Goal: Navigation & Orientation: Find specific page/section

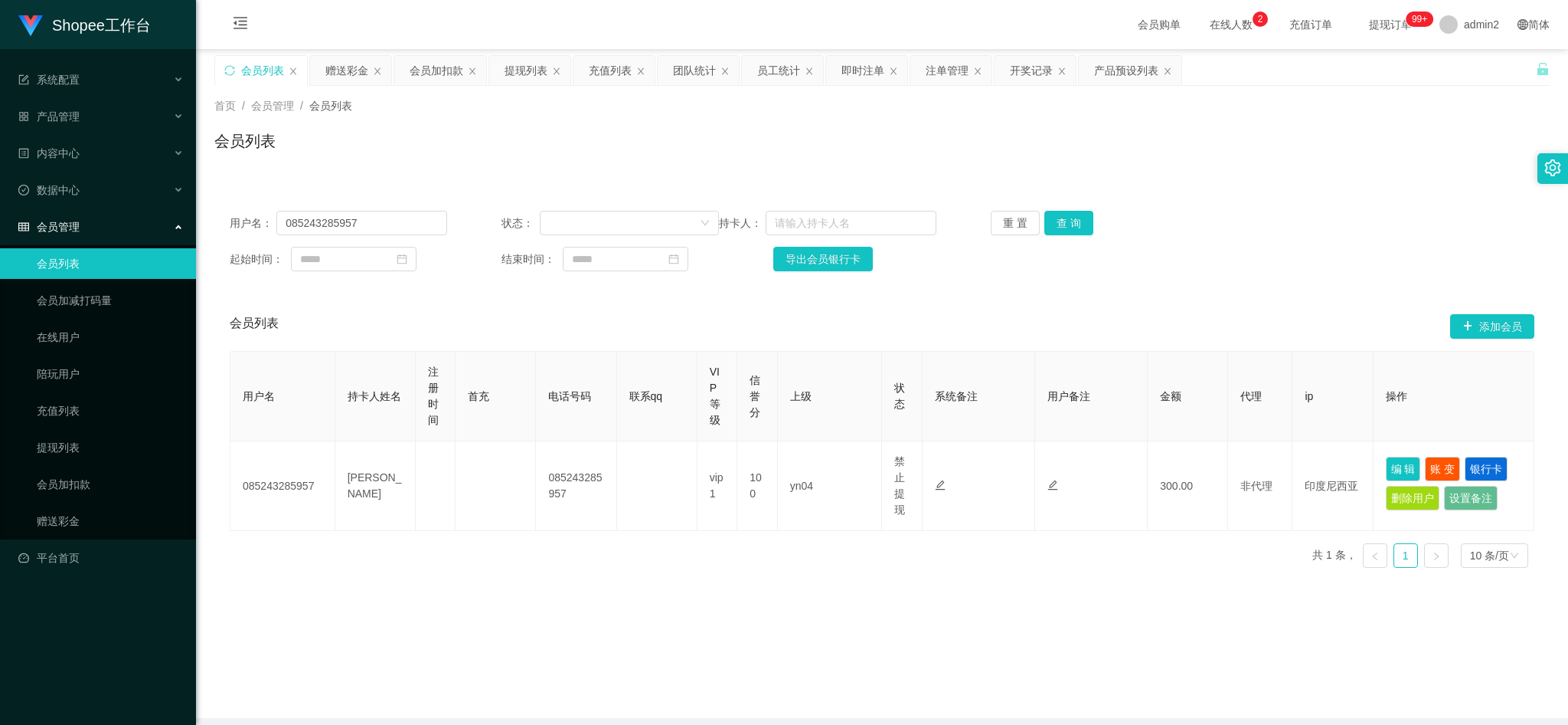
drag, startPoint x: 1156, startPoint y: 664, endPoint x: 1224, endPoint y: 681, distance: 70.1
click at [1156, 664] on main "关闭左侧 关闭右侧 关闭其它 刷新页面 会员列表 赠送彩金 会员加扣款 提现列表 充值列表 团队统计 员工统计 即时注单 注单管理 开奖记录 产品预设列表 首…" at bounding box center [882, 384] width 1372 height 669
click at [1050, 660] on main "关闭左侧 关闭右侧 关闭其它 刷新页面 会员列表 赠送彩金 会员加扣款 提现列表 充值列表 团队统计 员工统计 即时注单 注单管理 开奖记录 产品预设列表 首…" at bounding box center [882, 384] width 1372 height 669
click at [1059, 657] on main "关闭左侧 关闭右侧 关闭其它 刷新页面 会员列表 赠送彩金 会员加扣款 提现列表 充值列表 团队统计 员工统计 即时注单 注单管理 开奖记录 产品预设列表 首…" at bounding box center [882, 384] width 1372 height 669
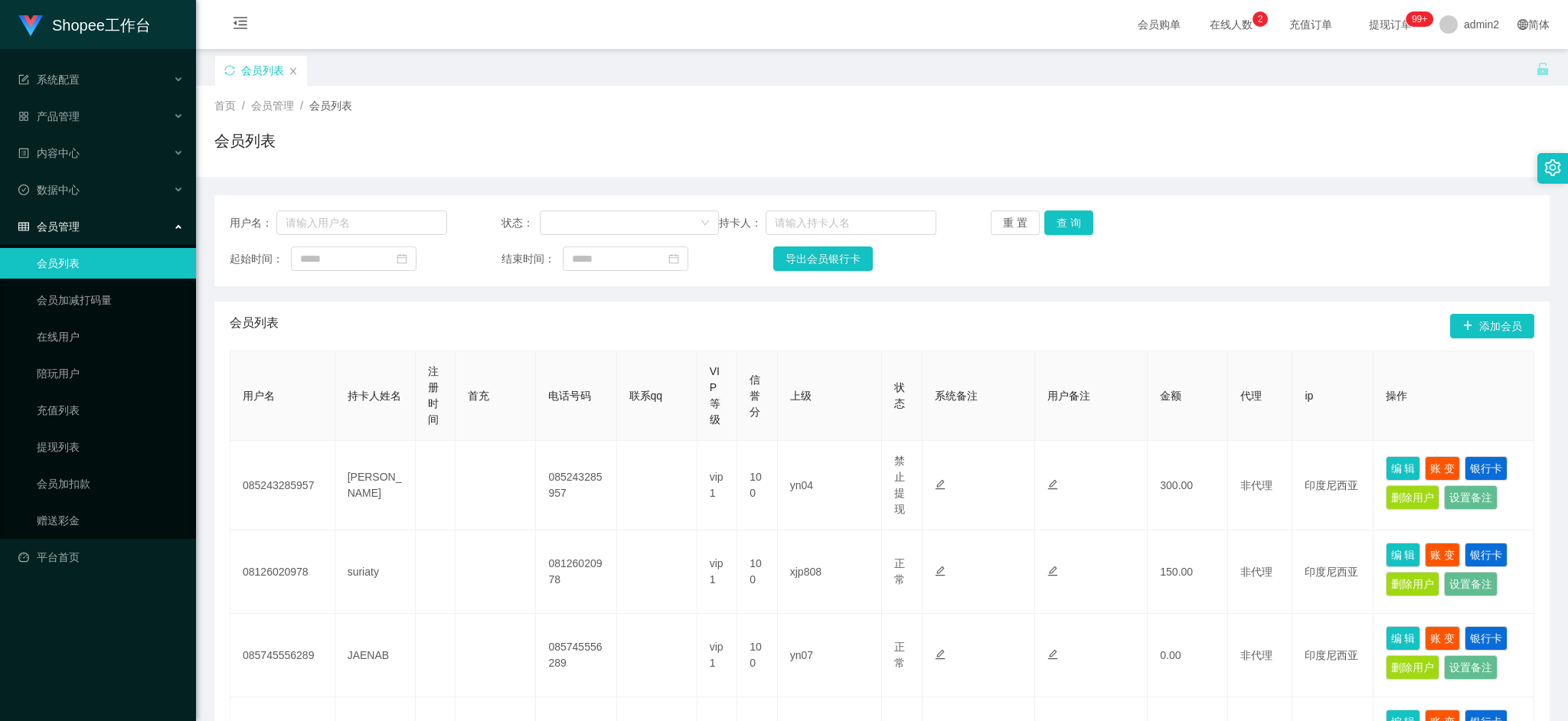
click at [952, 141] on div "会员列表" at bounding box center [882, 147] width 1335 height 35
click at [70, 520] on link "赠送彩金" at bounding box center [111, 520] width 147 height 31
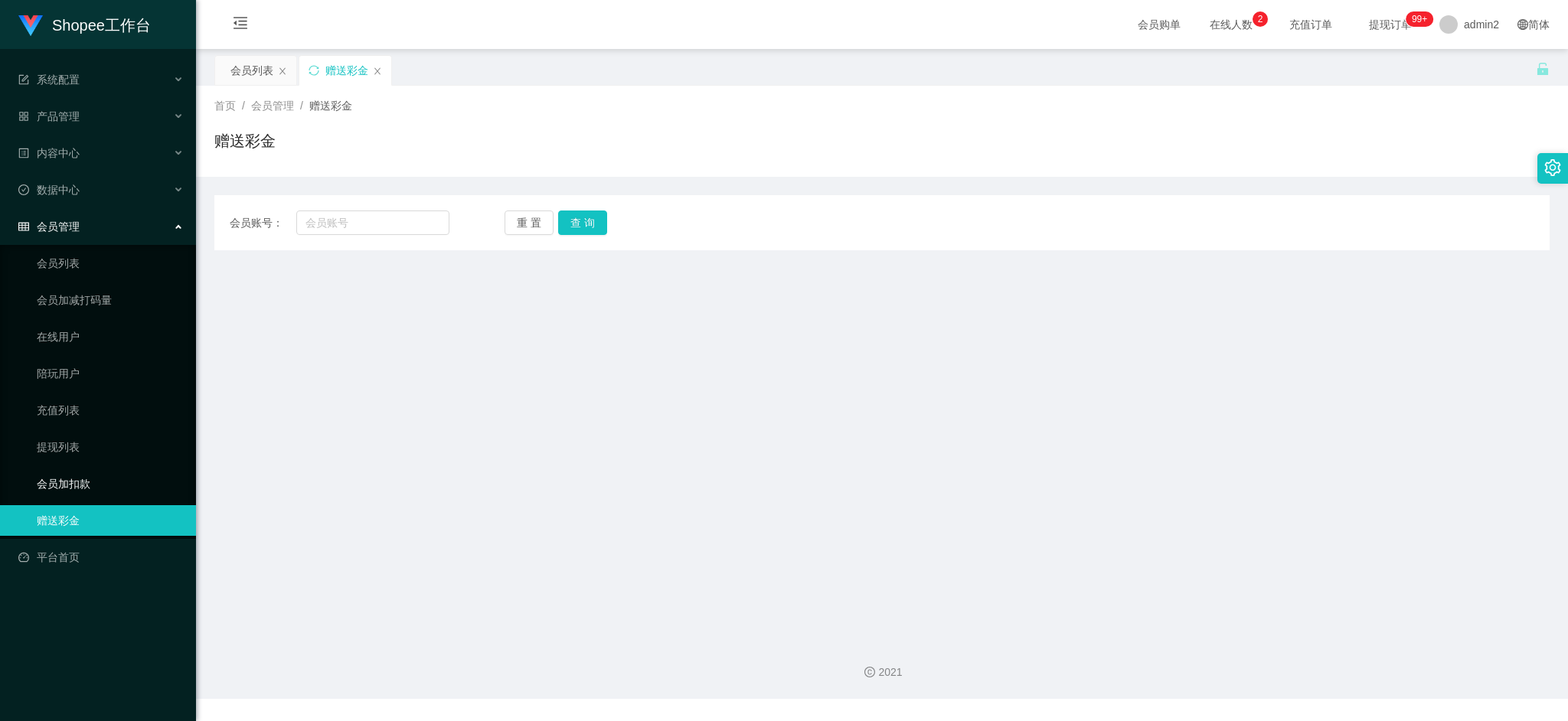
drag, startPoint x: 72, startPoint y: 483, endPoint x: 75, endPoint y: 469, distance: 14.3
click at [72, 484] on link "会员加扣款" at bounding box center [111, 483] width 147 height 31
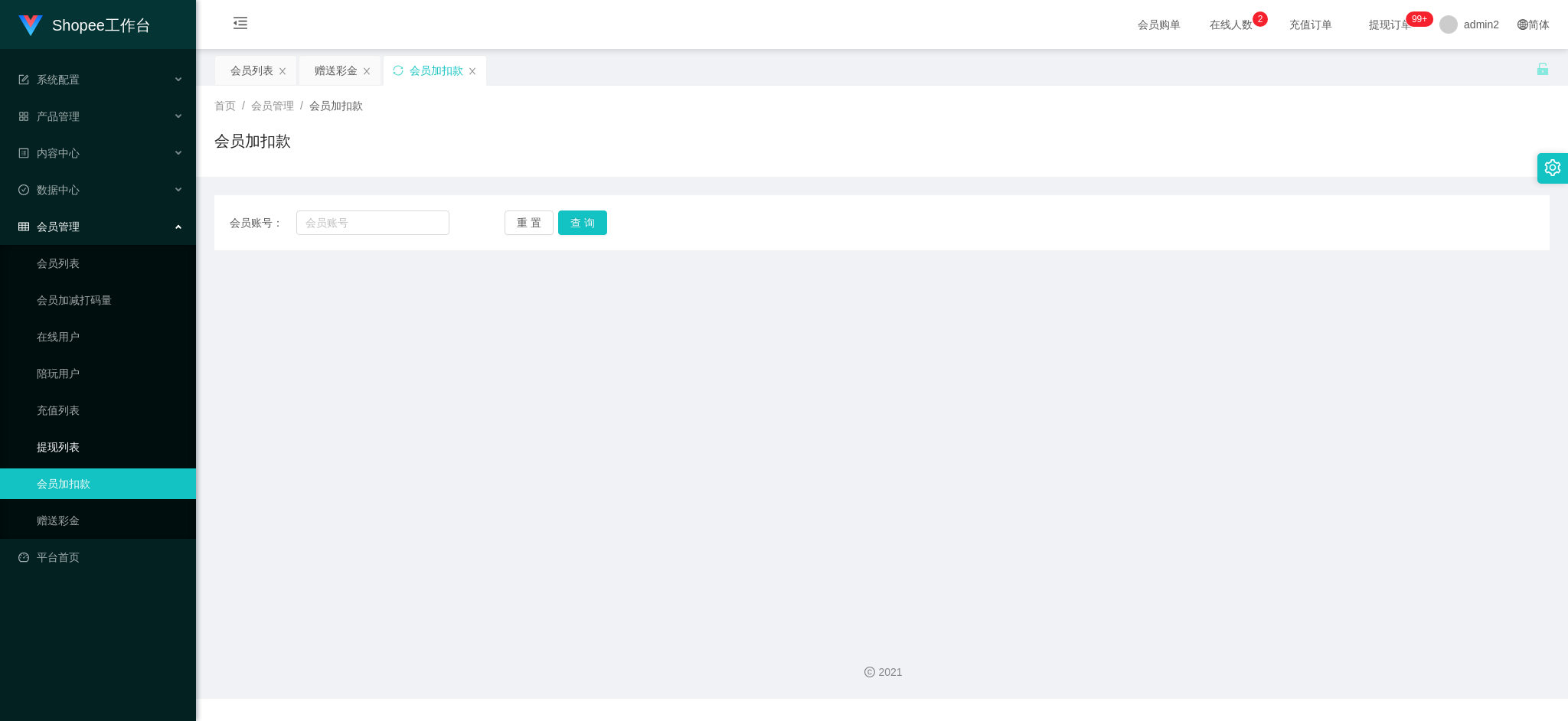
click at [76, 441] on link "提现列表" at bounding box center [111, 447] width 147 height 31
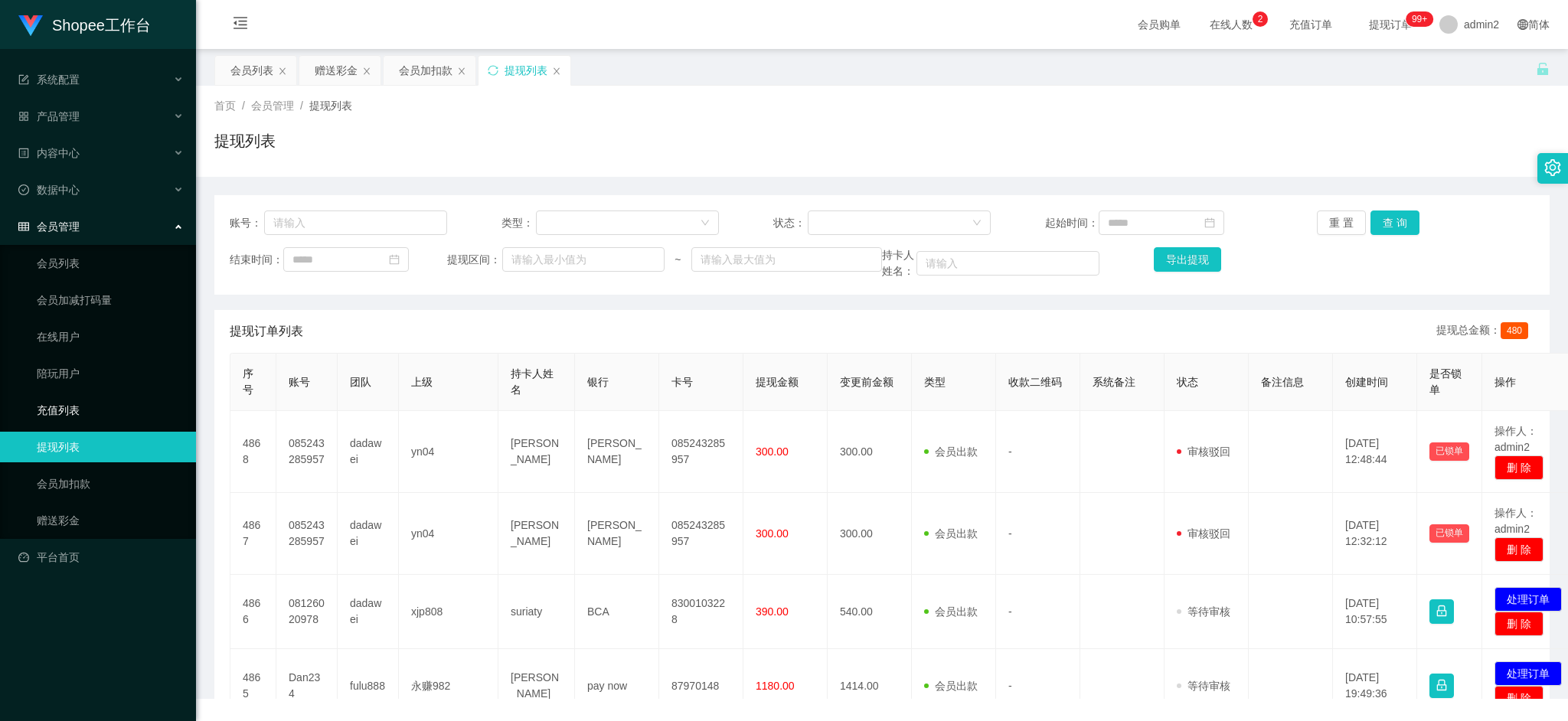
click at [78, 411] on link "充值列表" at bounding box center [111, 410] width 147 height 31
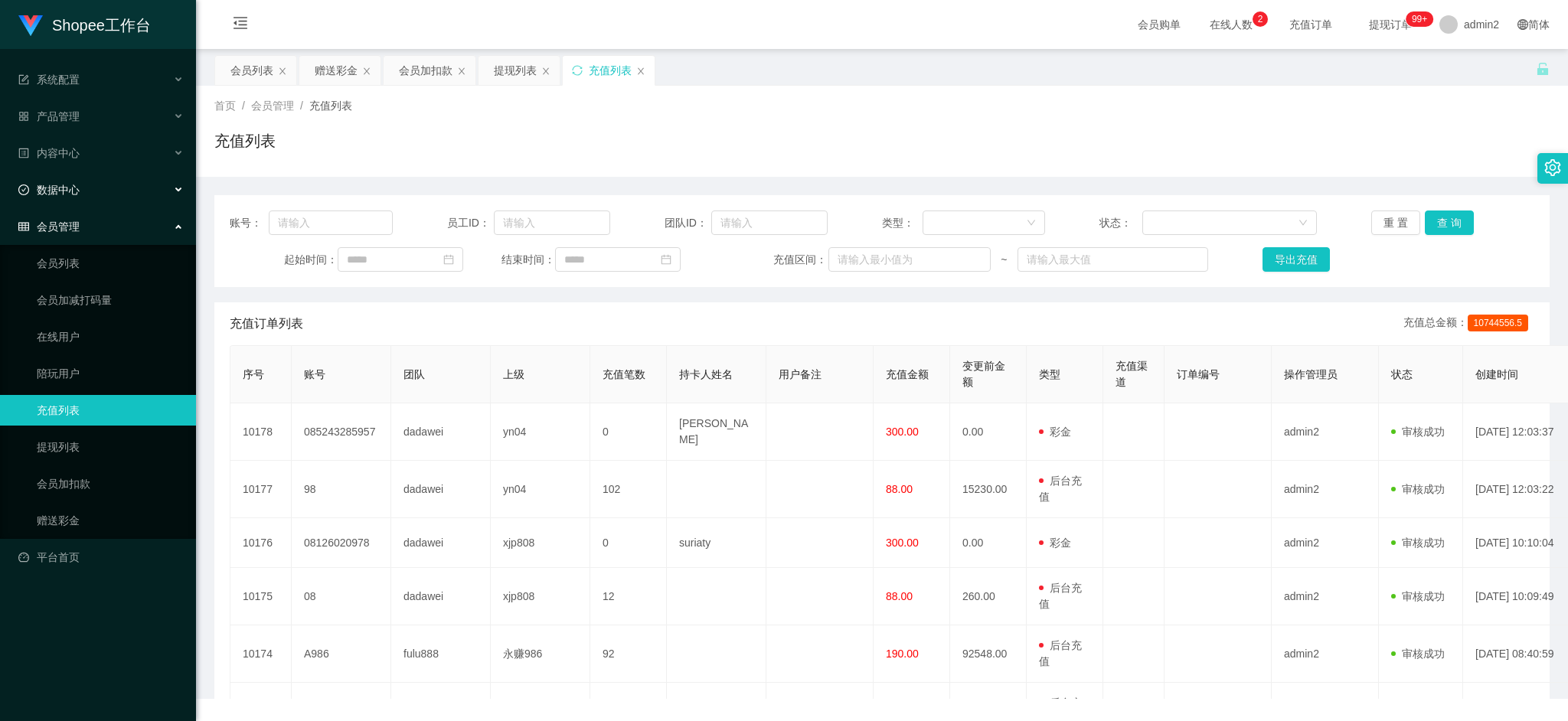
click at [92, 177] on div "数据中心" at bounding box center [98, 189] width 196 height 31
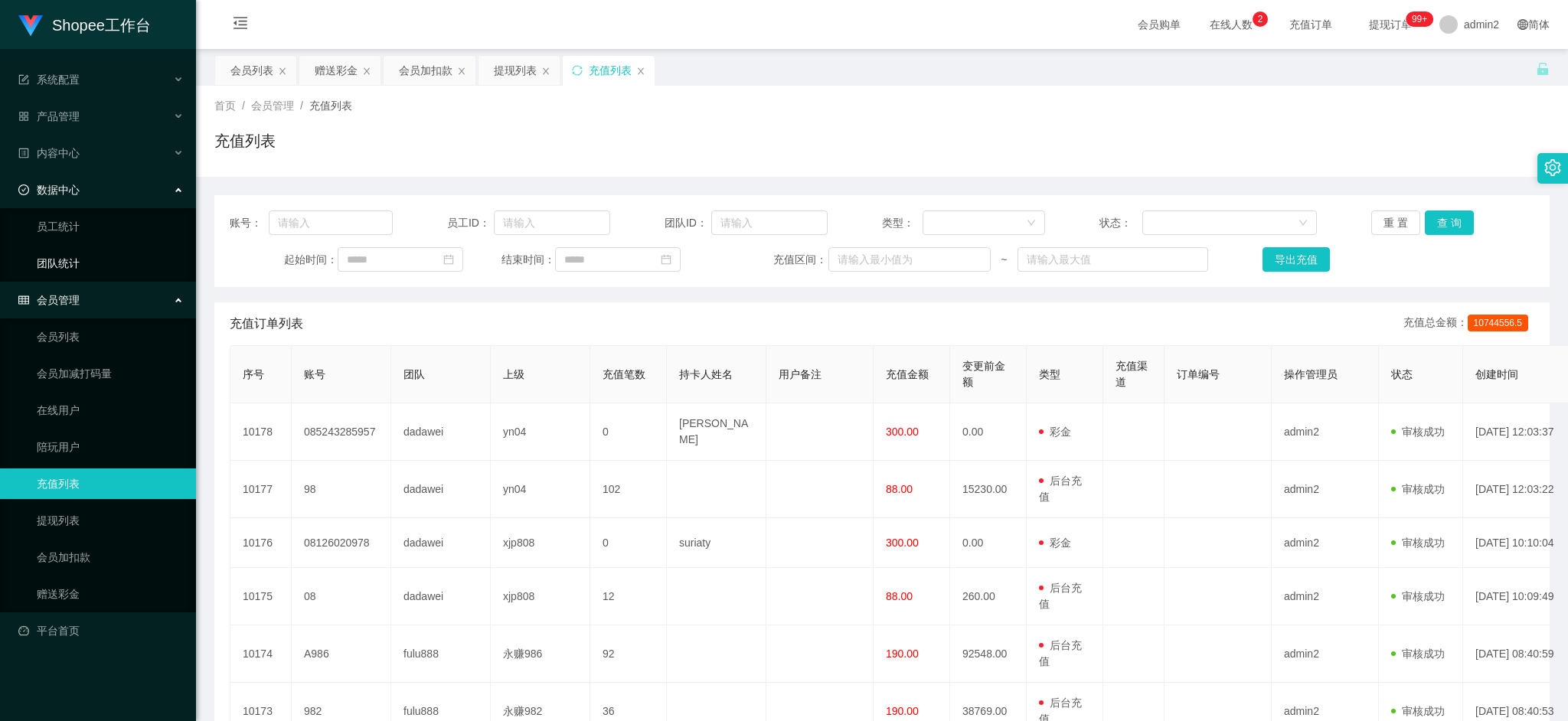
click at [80, 266] on link "团队统计" at bounding box center [111, 263] width 147 height 31
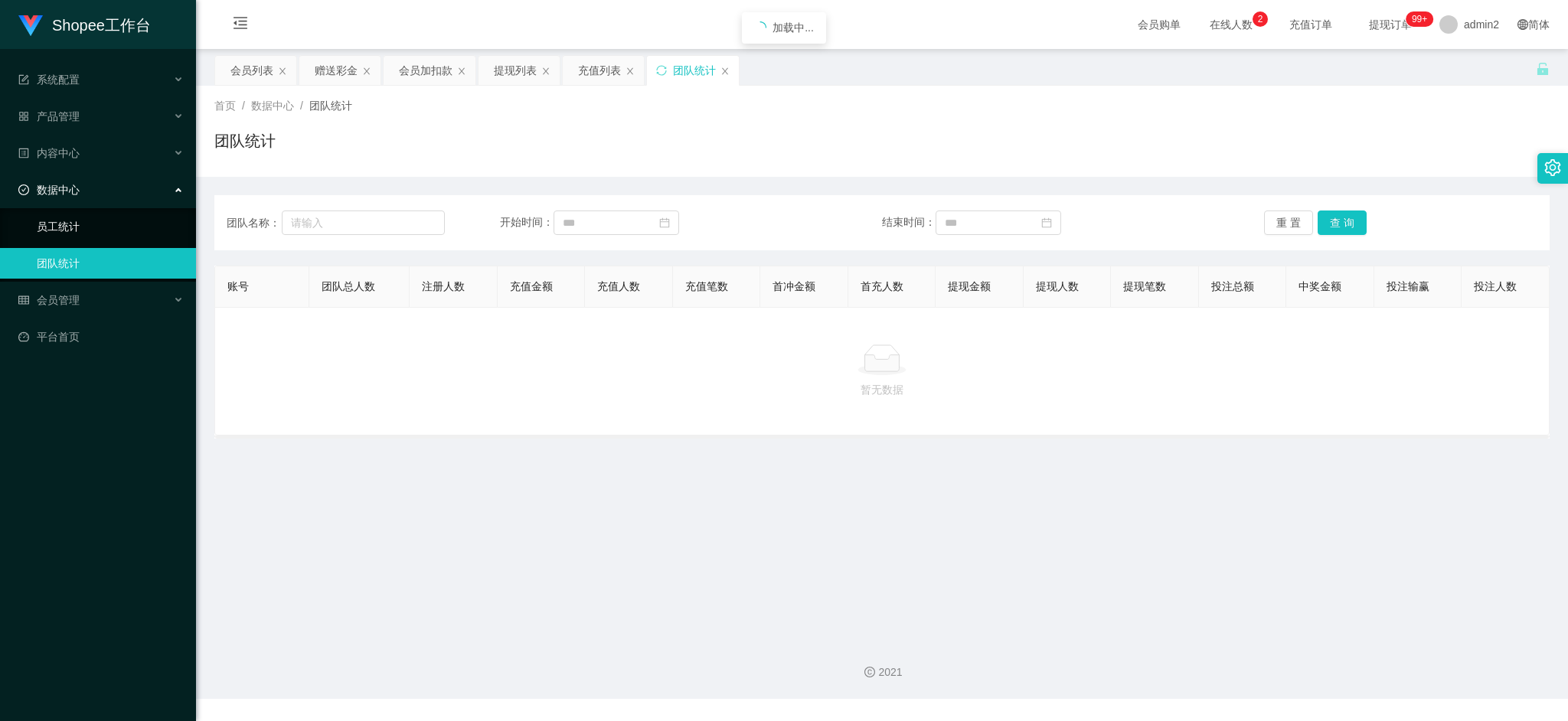
click at [79, 223] on link "员工统计" at bounding box center [111, 226] width 147 height 31
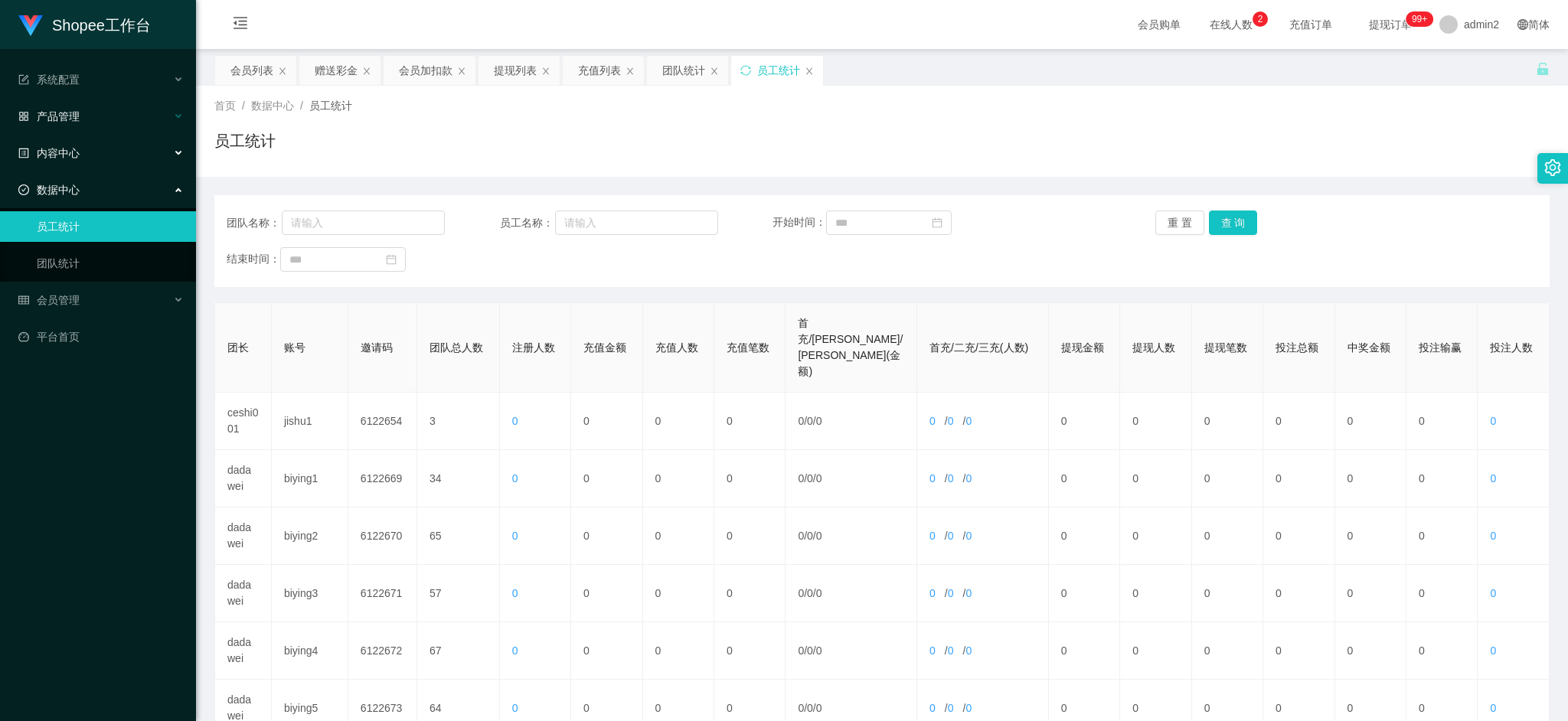
click at [80, 122] on div "产品管理" at bounding box center [98, 116] width 196 height 31
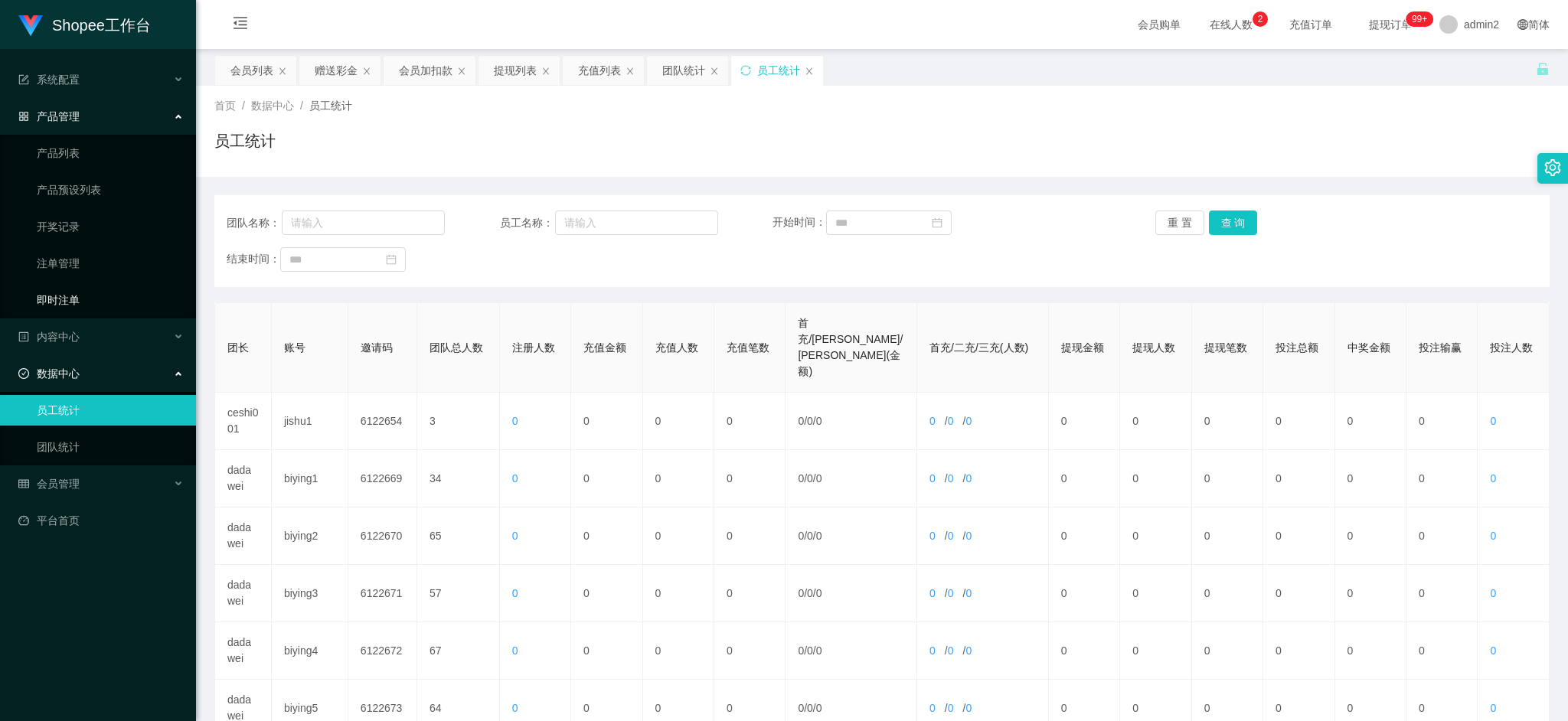
click at [88, 294] on link "即时注单" at bounding box center [111, 300] width 147 height 31
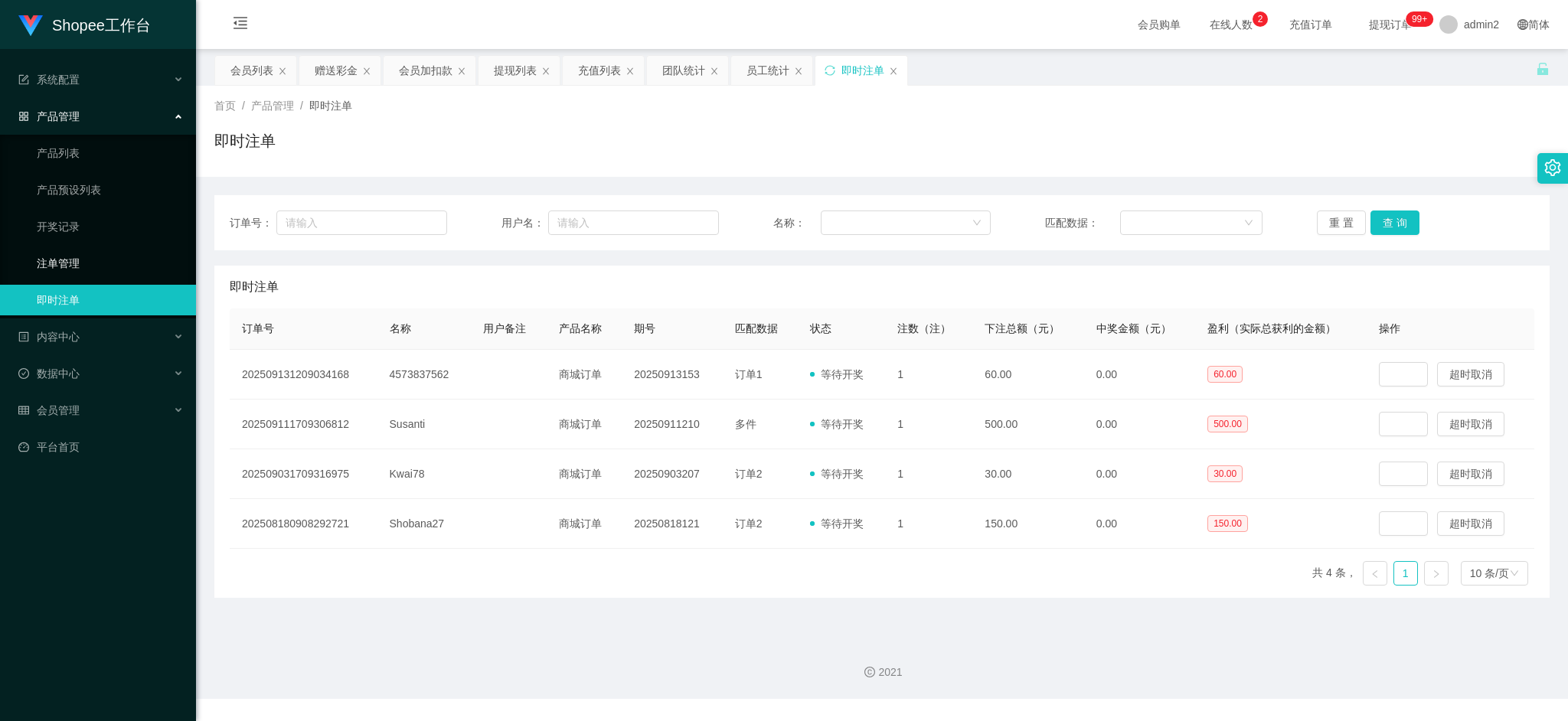
click at [87, 259] on link "注单管理" at bounding box center [111, 263] width 147 height 31
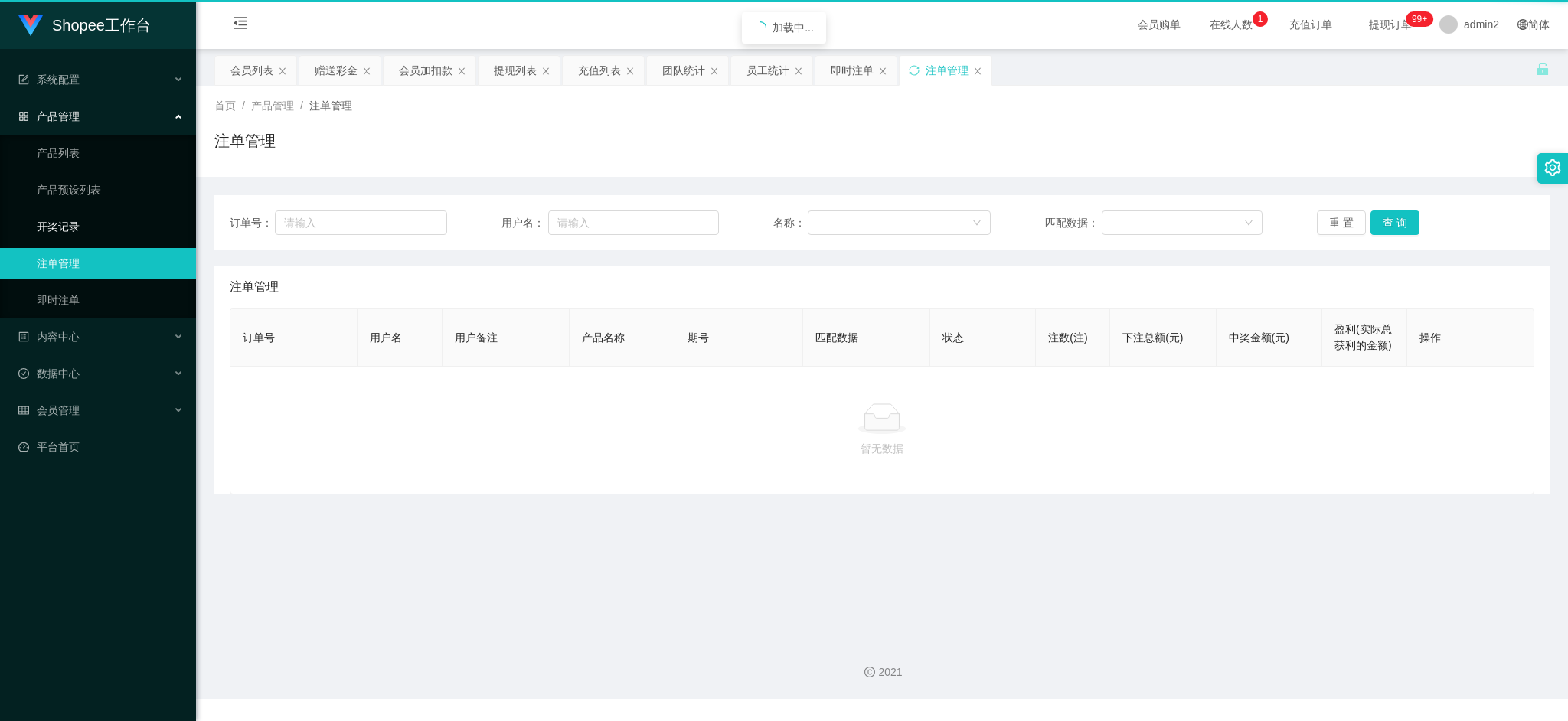
click at [81, 225] on link "开奖记录" at bounding box center [111, 226] width 147 height 31
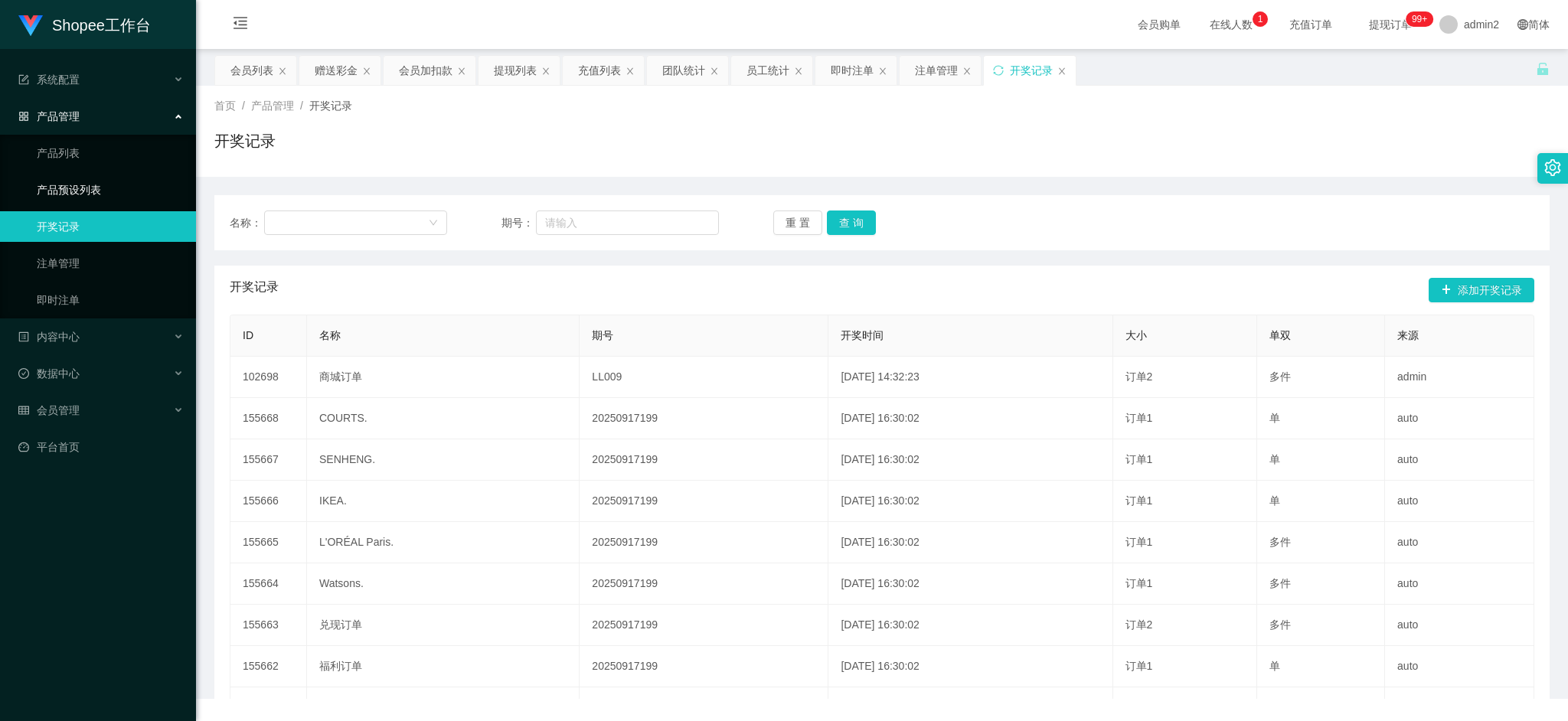
click at [85, 193] on link "产品预设列表" at bounding box center [111, 189] width 147 height 31
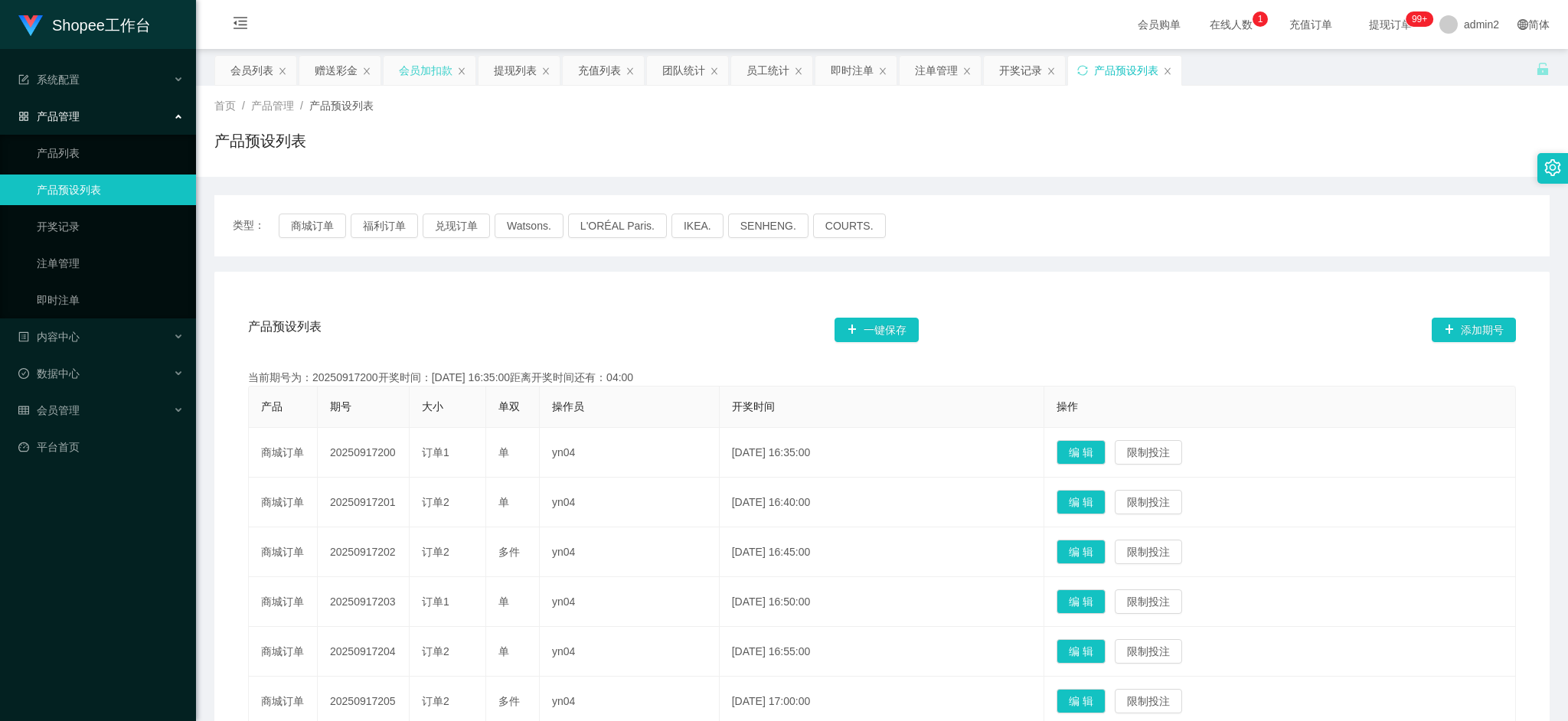
click at [422, 70] on div "会员加扣款" at bounding box center [426, 70] width 54 height 29
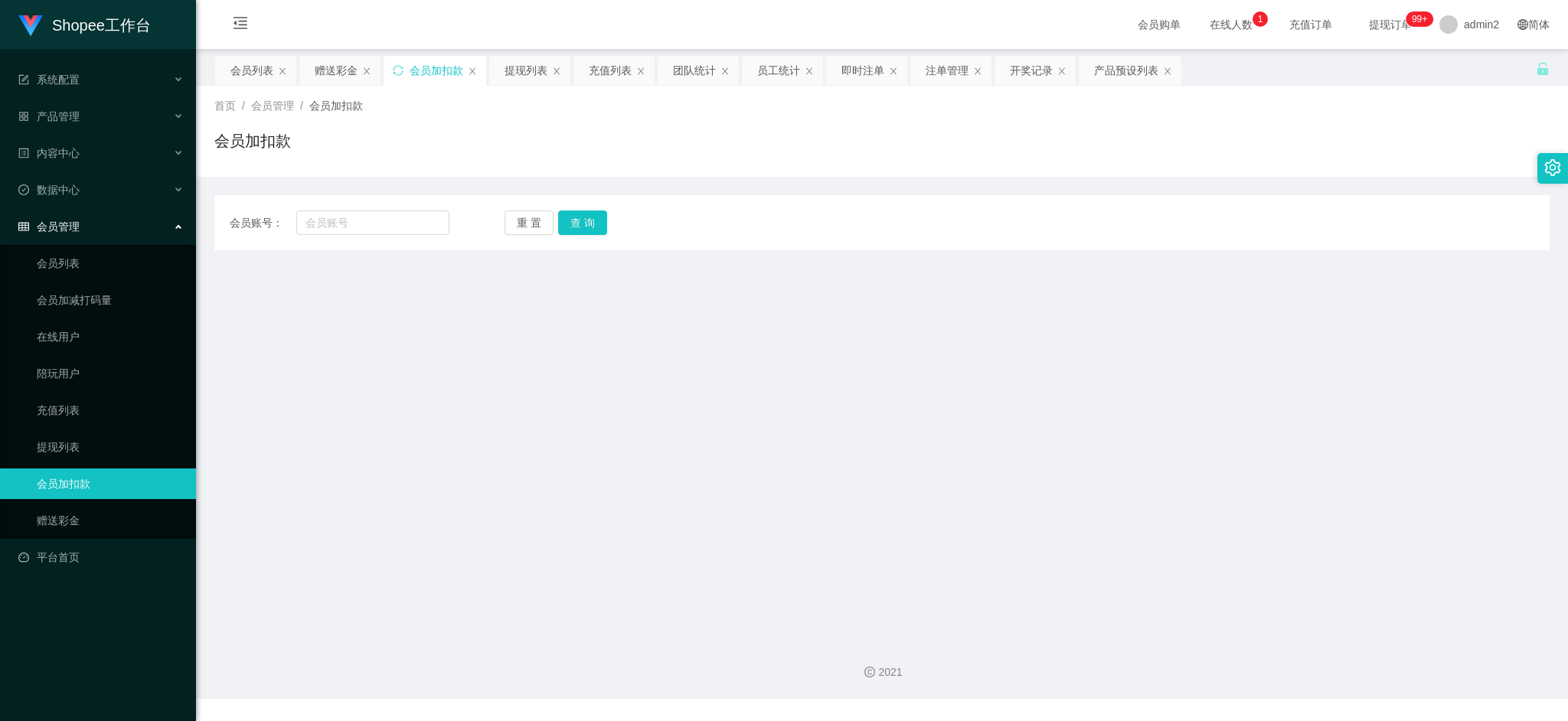
click at [1057, 360] on main "关闭左侧 关闭右侧 关闭其它 刷新页面 会员列表 赠送彩金 会员加扣款 提现列表 充值列表 团队统计 员工统计 即时注单 注单管理 开奖记录 产品预设列表 首…" at bounding box center [882, 338] width 1372 height 579
click at [940, 313] on main "关闭左侧 关闭右侧 关闭其它 刷新页面 会员列表 赠送彩金 会员加扣款 提现列表 充值列表 团队统计 员工统计 即时注单 注单管理 开奖记录 产品预设列表 首…" at bounding box center [882, 338] width 1372 height 579
